Goal: Find specific page/section: Find specific page/section

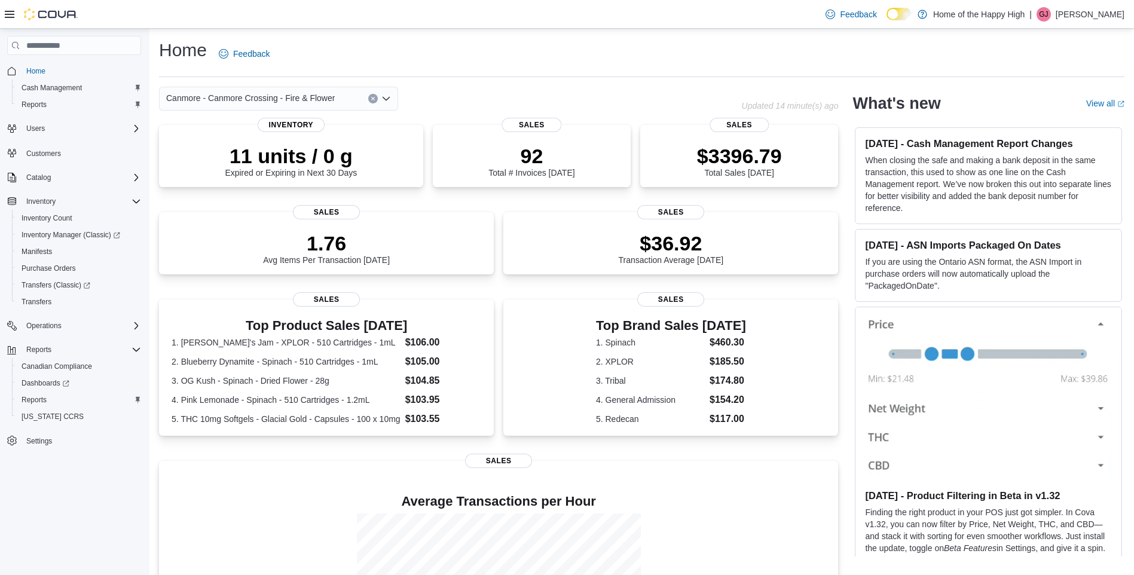
click at [1117, 14] on p "Gavin Jaques" at bounding box center [1090, 14] width 69 height 14
click at [1039, 126] on button "Sign Out" at bounding box center [1065, 117] width 110 height 19
